Goal: Information Seeking & Learning: Find specific fact

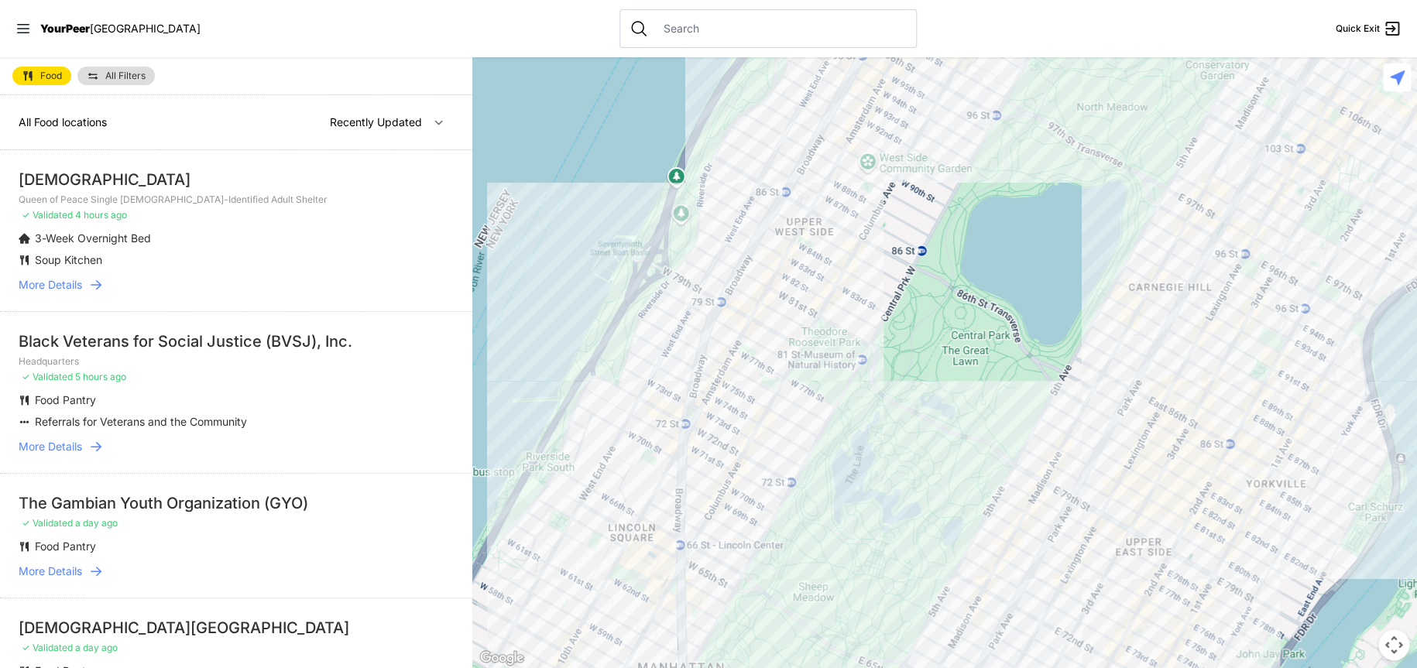
click at [67, 291] on span "More Details" at bounding box center [51, 284] width 64 height 15
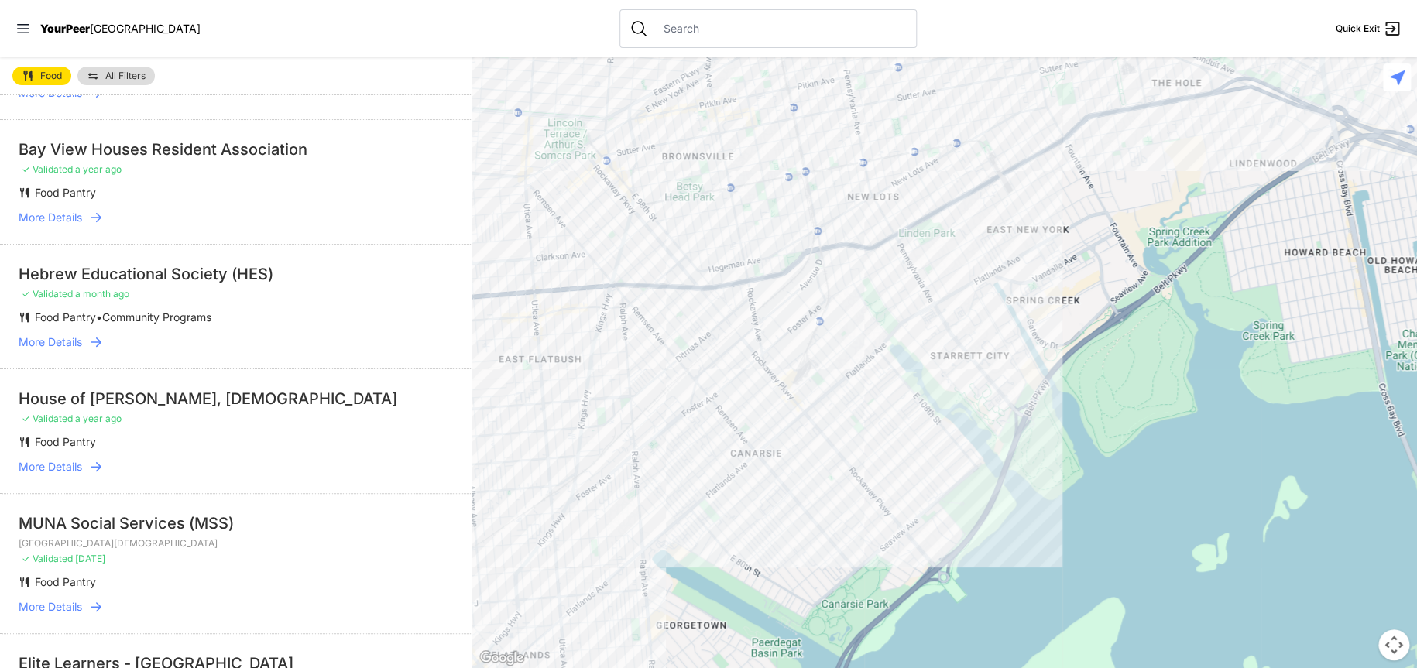
scroll to position [232, 0]
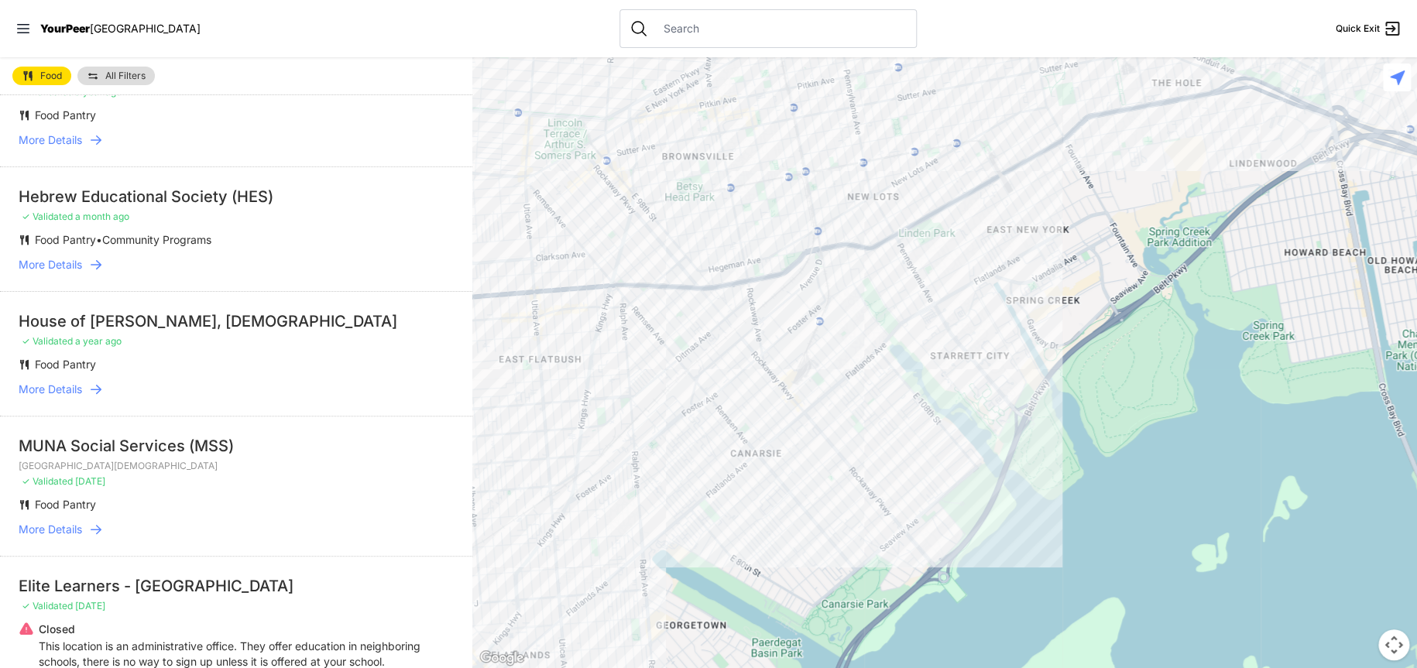
click at [179, 357] on li "Food Pantry" at bounding box center [205, 364] width 373 height 15
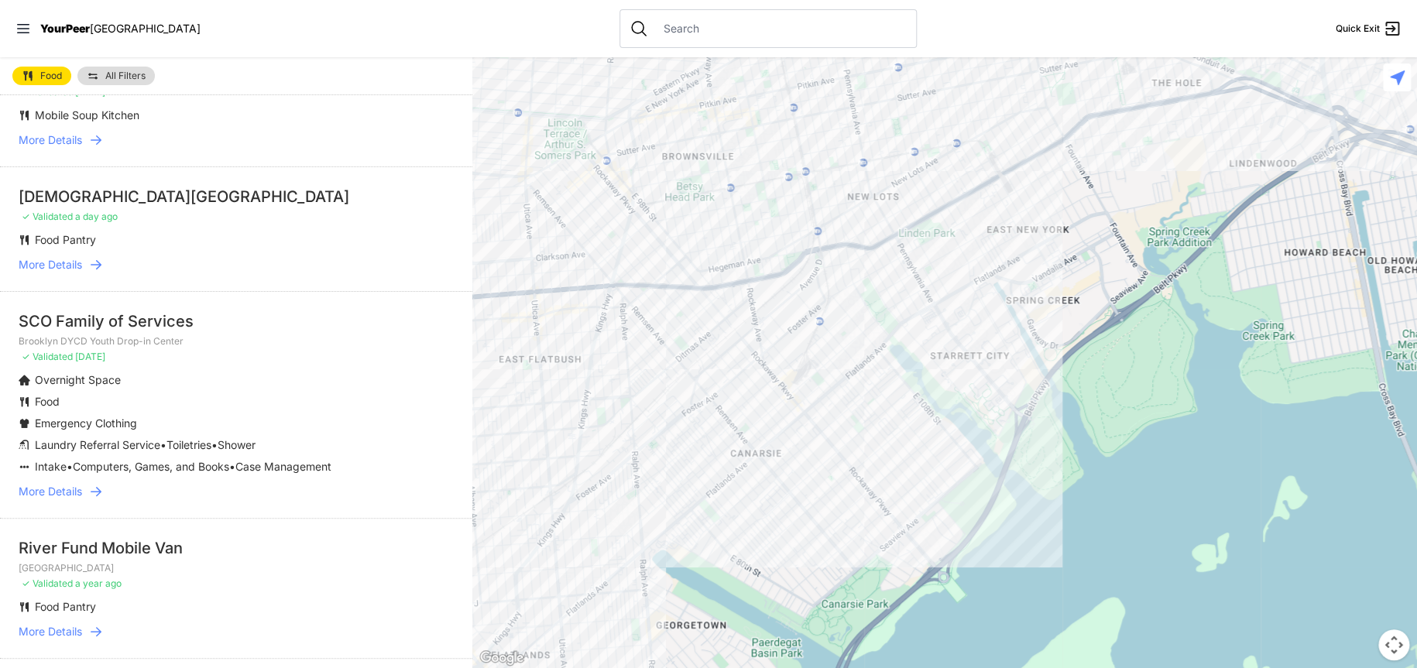
scroll to position [1007, 0]
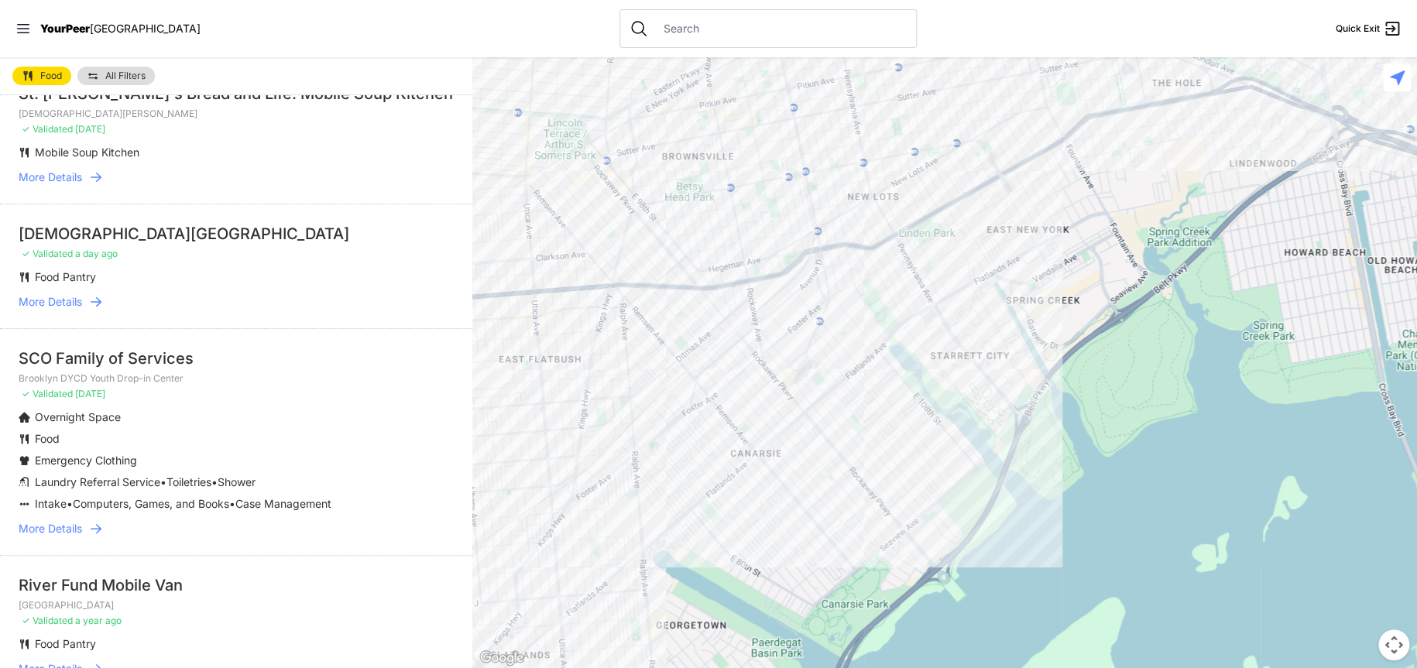
drag, startPoint x: 264, startPoint y: 327, endPoint x: 328, endPoint y: 331, distance: 63.7
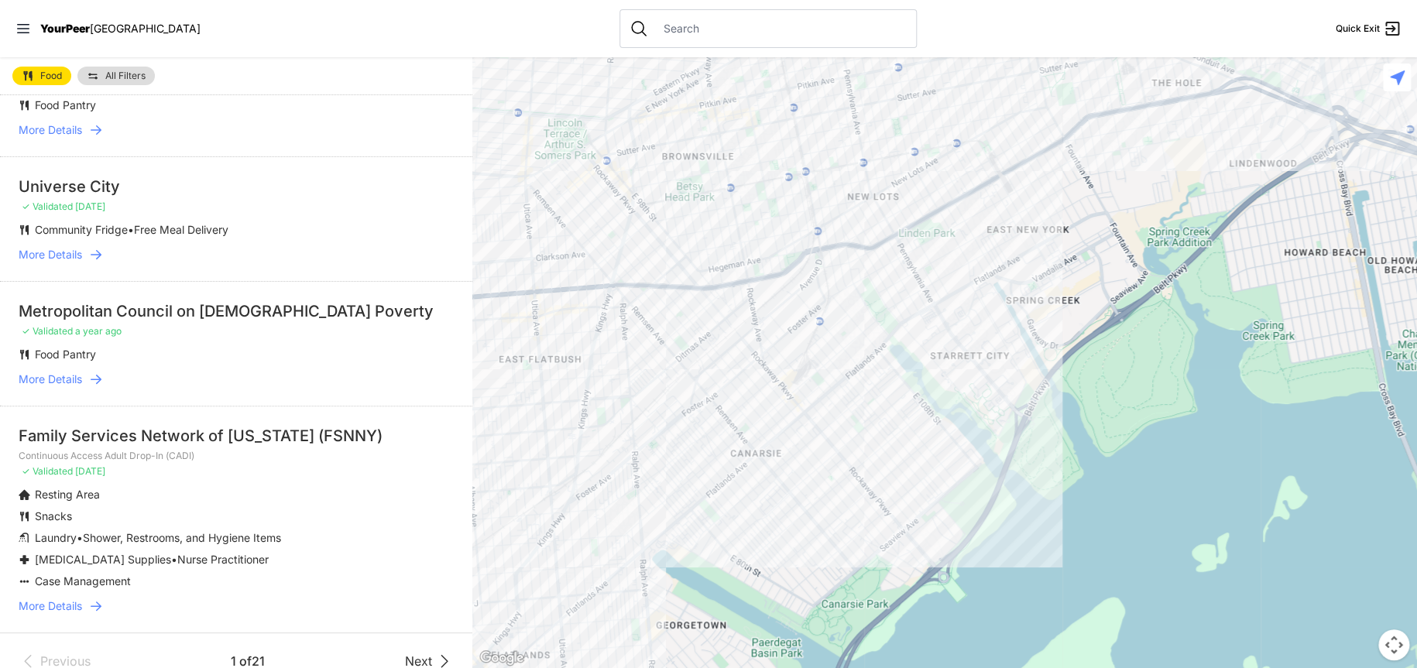
scroll to position [2381, 0]
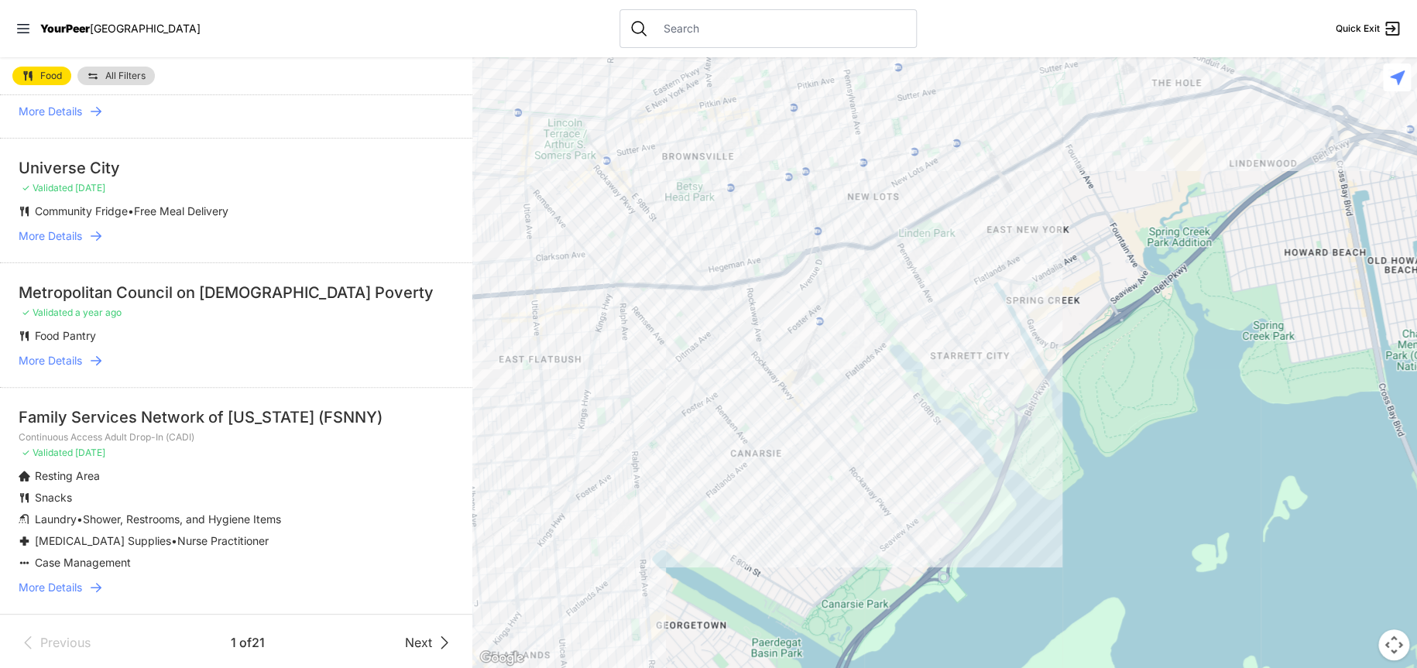
click at [148, 418] on div "Family Services Network of [US_STATE] (FSNNY)" at bounding box center [236, 418] width 435 height 22
click at [149, 417] on div "Family Services Network of [US_STATE] (FSNNY)" at bounding box center [236, 418] width 435 height 22
click at [105, 450] on span "[DATE]" at bounding box center [90, 453] width 30 height 12
click at [52, 588] on span "More Details" at bounding box center [51, 587] width 64 height 15
